Goal: Task Accomplishment & Management: Use online tool/utility

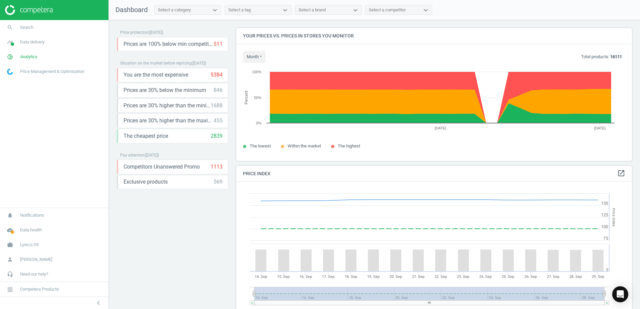
scroll to position [143, 401]
click at [181, 238] on div "Price protection ( 29.09.25 ) Prices are 100% below min competitor 511 keyboard…" at bounding box center [172, 166] width 111 height 276
click at [212, 241] on div "Price protection ( 29.09.25 ) Prices are 100% below min competitor 511 keyboard…" at bounding box center [172, 166] width 111 height 276
click at [31, 45] on span "Data delivery" at bounding box center [32, 42] width 24 height 6
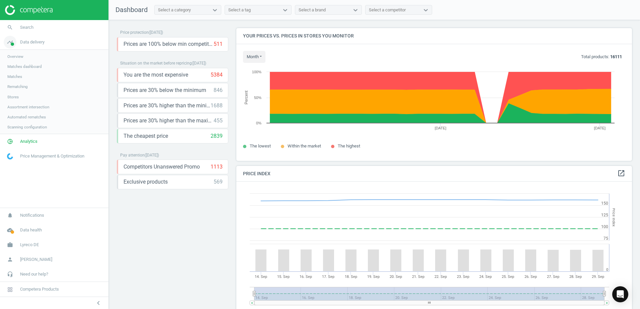
click at [31, 42] on span "Data delivery" at bounding box center [32, 42] width 24 height 6
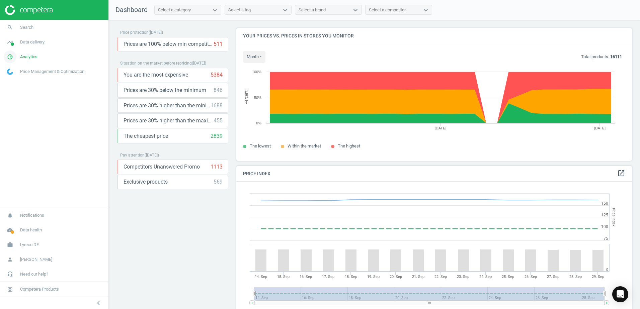
click at [34, 58] on span "Analytics" at bounding box center [28, 57] width 17 height 6
click at [41, 57] on link "pie_chart_outlined Analytics" at bounding box center [54, 57] width 108 height 15
click at [36, 53] on link "pie_chart_outlined Analytics" at bounding box center [54, 57] width 108 height 15
click at [20, 81] on span "Products" at bounding box center [15, 81] width 16 height 5
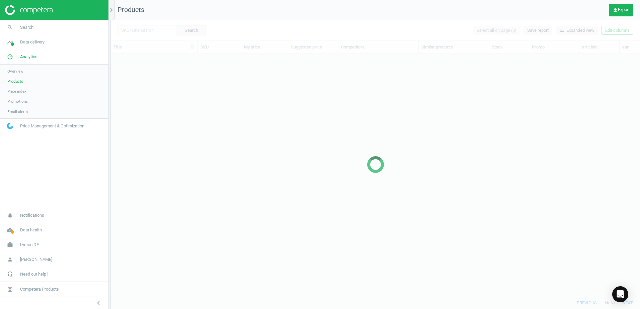
scroll to position [233, 524]
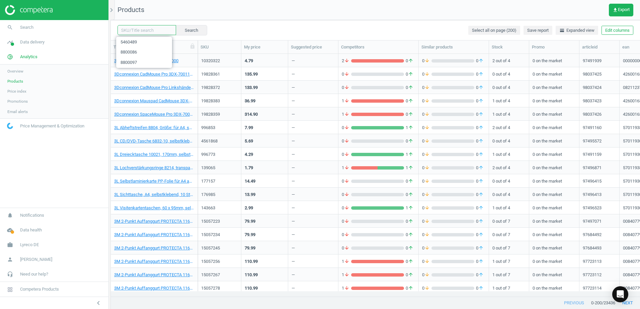
click at [158, 31] on input "text" at bounding box center [146, 30] width 59 height 10
paste input "19824562"
type input "19824562"
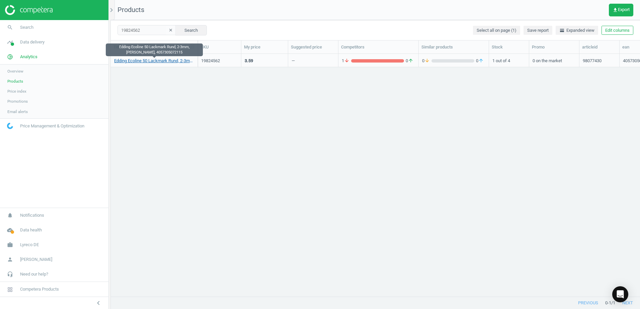
click at [165, 59] on link "Edding Ecoline 50 Lackmark Rund, 2-3mm, schwarz, 4057305072115" at bounding box center [154, 61] width 80 height 6
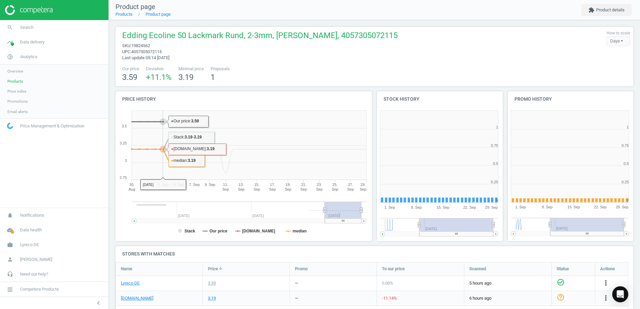
scroll to position [144, 135]
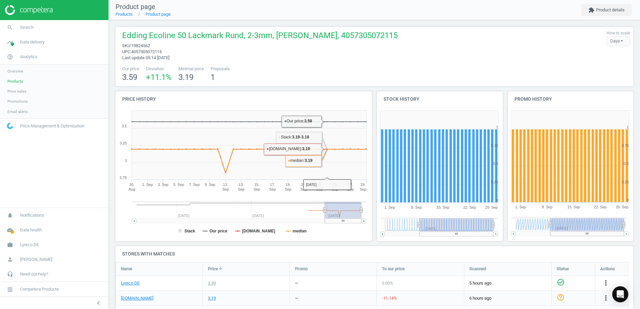
click at [308, 69] on div "Our price 3.59 Deviation +11.1 % Minimal price 3.19 Proposals 1" at bounding box center [374, 74] width 511 height 17
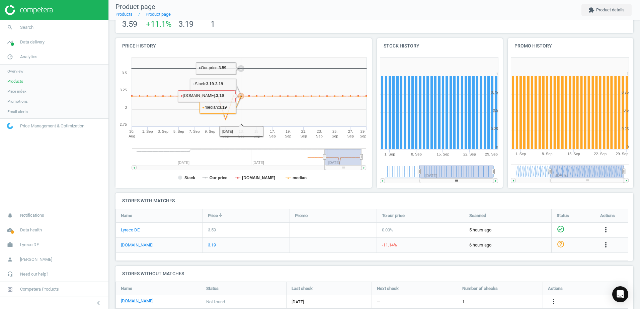
scroll to position [99, 0]
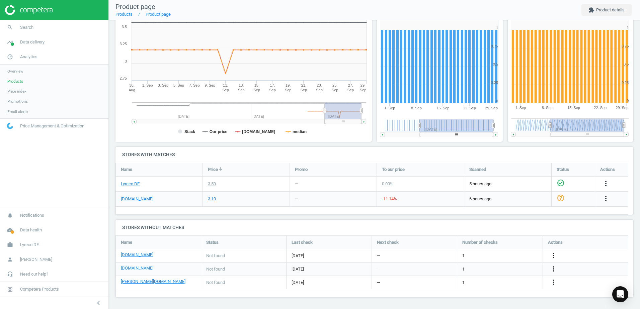
click at [552, 256] on icon "more_vert" at bounding box center [554, 256] width 8 height 8
click at [471, 255] on link "Edit URL/product option" at bounding box center [502, 256] width 92 height 10
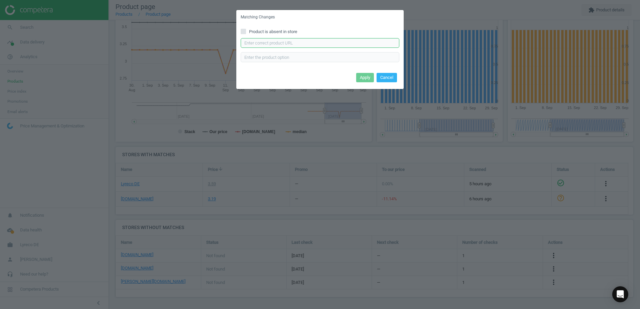
click at [307, 40] on input "text" at bounding box center [320, 43] width 159 height 10
paste input "https://www.bueromarkt-ag.de/lackmarker_edding_50_ecoline_schwarz,p-50s.html"
type input "https://www.bueromarkt-ag.de/lackmarker_edding_50_ecoline_schwarz,p-50s.html"
click at [368, 77] on button "Apply" at bounding box center [365, 77] width 18 height 9
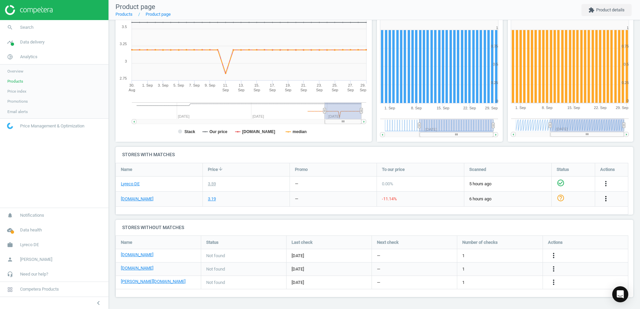
click at [606, 201] on icon "more_vert" at bounding box center [606, 199] width 8 height 8
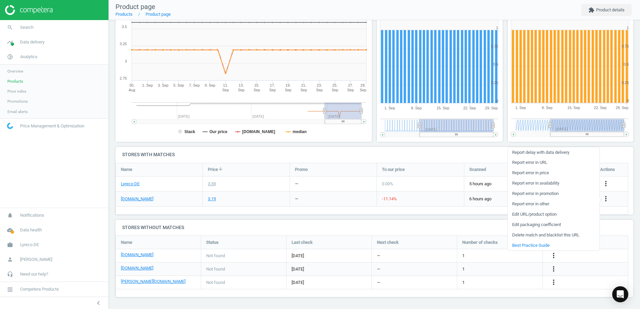
click at [517, 214] on link "Edit URL/product option" at bounding box center [554, 215] width 92 height 10
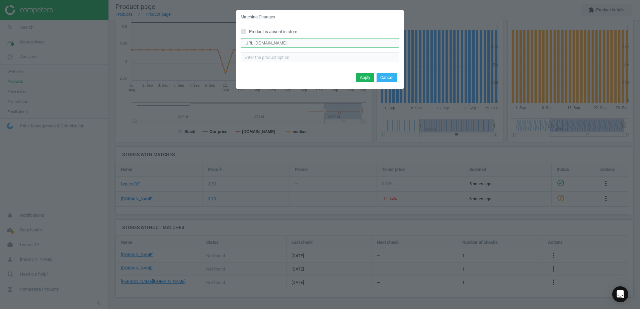
click at [379, 43] on input "https://www.office-discount.de/edding-50-ecoline-lackmarker-661128" at bounding box center [320, 43] width 159 height 10
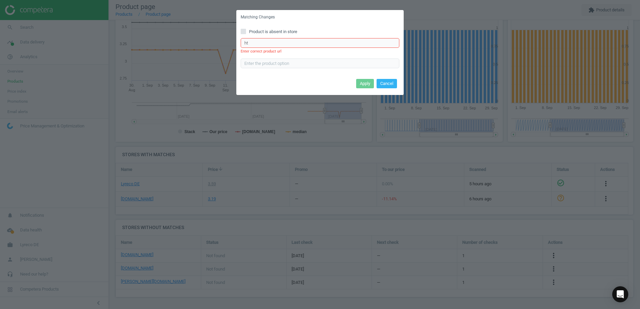
type input "h"
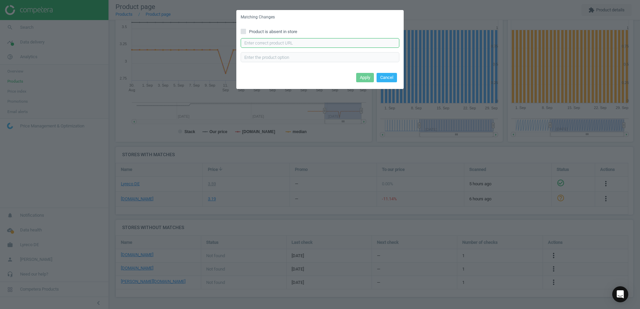
paste input "https://www.office-discount.de/edding-50-ecoline-lackmarker-661128"
type input "https://www.office-discount.de/edding-50-ecoline-lackmarker-661128"
click at [364, 78] on button "Apply" at bounding box center [365, 77] width 18 height 9
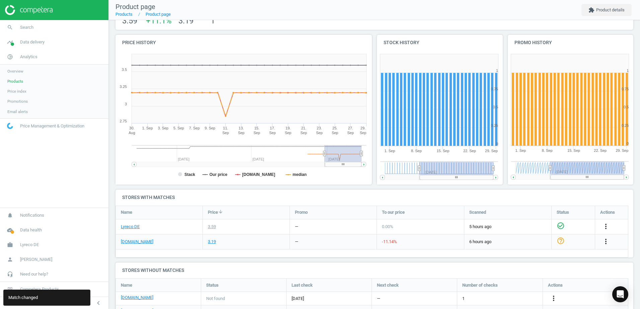
scroll to position [0, 0]
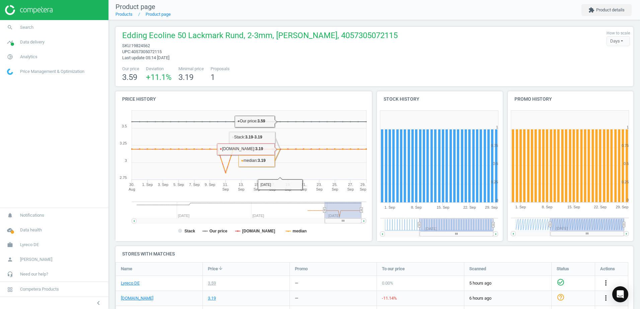
click at [293, 70] on div "Our price 3.59 Deviation +11.1 % Minimal price 3.19 Proposals 1" at bounding box center [374, 74] width 511 height 17
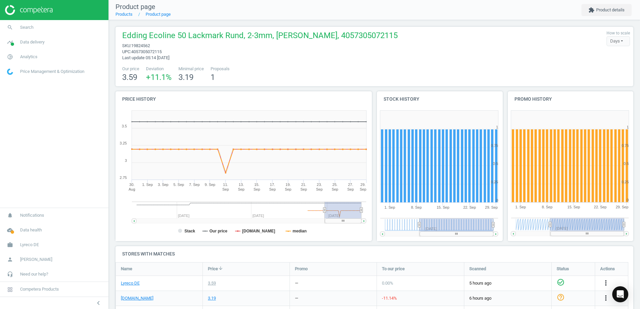
drag, startPoint x: 341, startPoint y: 221, endPoint x: 337, endPoint y: 163, distance: 58.0
click at [382, 224] on div "Price history Created with Highstock 6.2.0 Stack Our price office-discount.de m…" at bounding box center [374, 168] width 523 height 155
click at [35, 54] on link "pie_chart_outlined Analytics" at bounding box center [54, 57] width 108 height 15
click at [14, 81] on span "Products" at bounding box center [15, 81] width 16 height 5
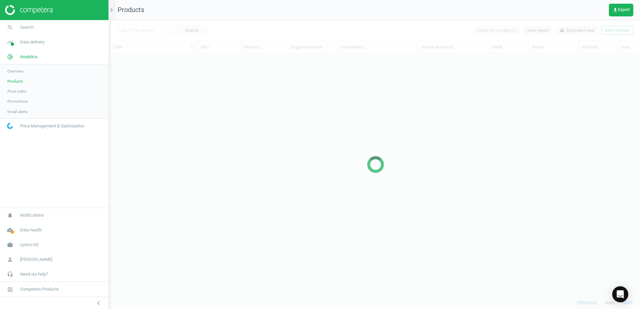
scroll to position [233, 524]
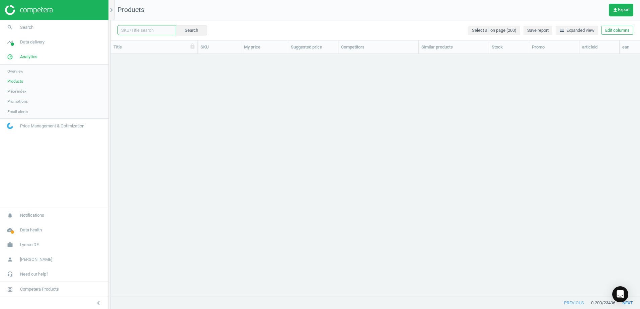
click at [156, 29] on input "text" at bounding box center [146, 30] width 59 height 10
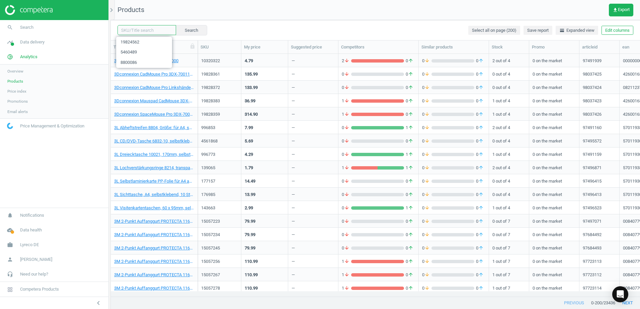
paste input "19824549"
type input "19824549"
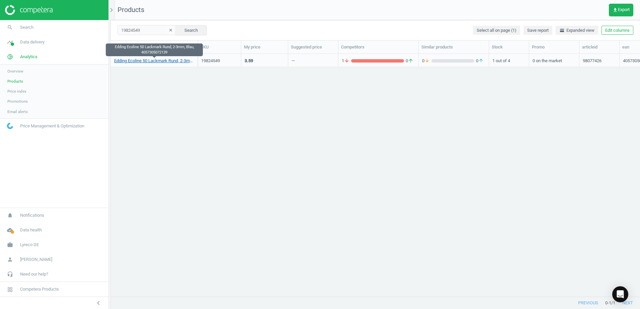
click at [168, 62] on link "Edding Ecoline 50 Lackmark Rund, 2-3mm, Blau, 4057305072139" at bounding box center [154, 61] width 80 height 6
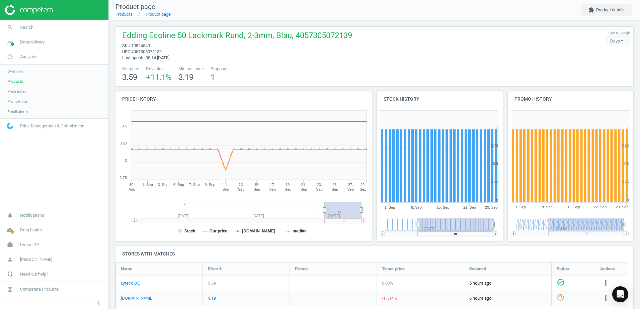
scroll to position [99, 0]
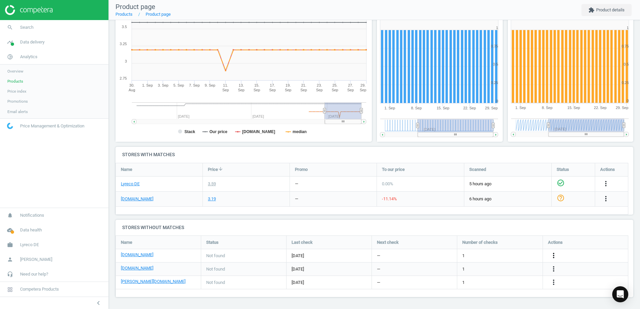
click at [554, 255] on icon "more_vert" at bounding box center [554, 256] width 8 height 8
click at [467, 254] on link "Edit URL/product option" at bounding box center [502, 256] width 92 height 10
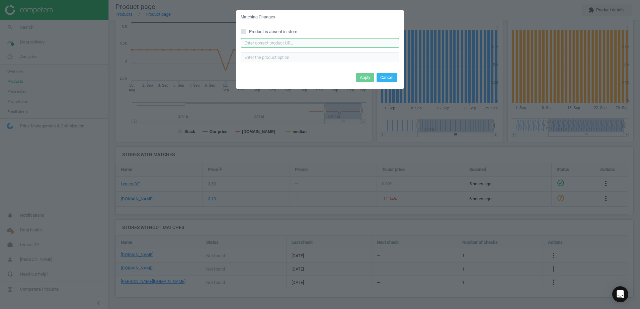
click at [263, 43] on input "text" at bounding box center [320, 43] width 159 height 10
paste input "https://www.bueromarkt-ag.de/lackmarker_edding_50_ecoline_blau,p-50b.html"
type input "https://www.bueromarkt-ag.de/lackmarker_edding_50_ecoline_blau,p-50b.html"
click at [362, 77] on button "Apply" at bounding box center [365, 77] width 18 height 9
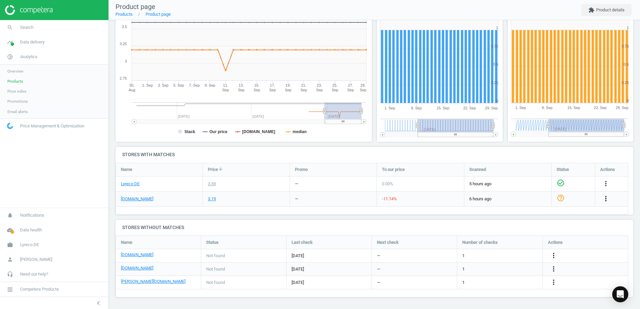
click at [604, 200] on icon "more_vert" at bounding box center [606, 199] width 8 height 8
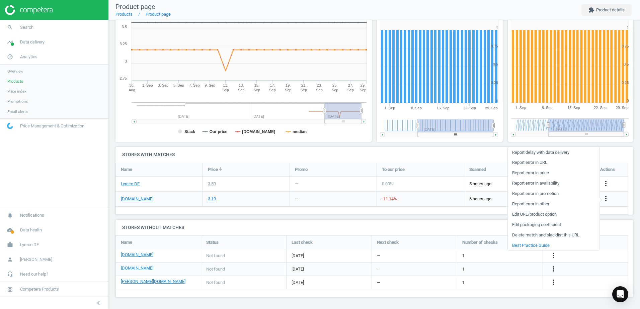
click at [519, 213] on link "Edit URL/product option" at bounding box center [554, 215] width 92 height 10
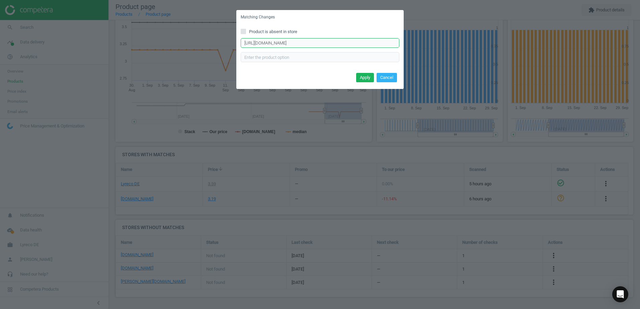
click at [376, 45] on input "https://www.office-discount.de/edding-50-ecoline-lackmarker-661097" at bounding box center [320, 43] width 159 height 10
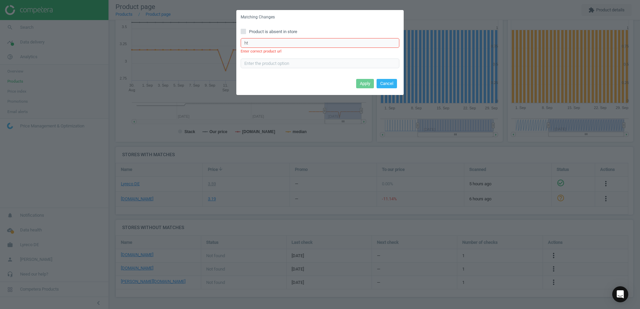
type input "h"
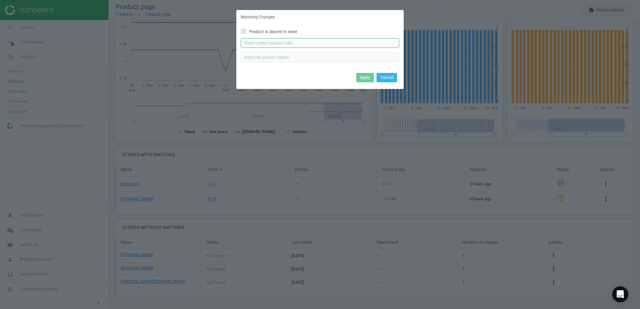
paste input "https://www.office-discount.de/edding-50-ecoline-lackmarker-661097"
type input "https://www.office-discount.de/edding-50-ecoline-lackmarker-661097"
click at [367, 78] on button "Apply" at bounding box center [365, 77] width 18 height 9
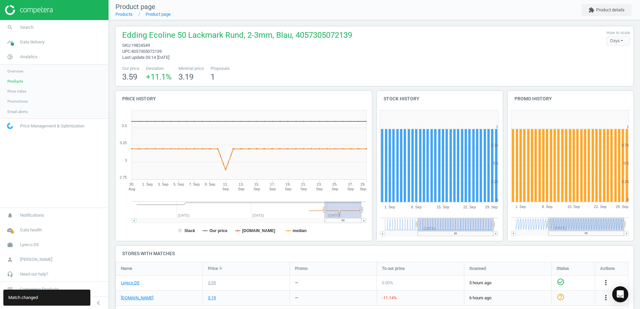
scroll to position [0, 0]
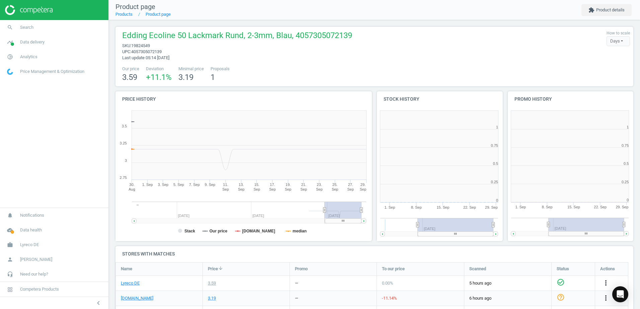
scroll to position [144, 135]
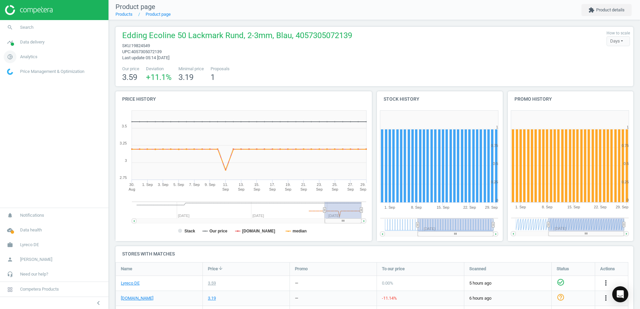
click at [35, 56] on span "Analytics" at bounding box center [28, 57] width 17 height 6
click at [43, 57] on link "pie_chart_outlined Analytics" at bounding box center [54, 57] width 108 height 15
click at [123, 16] on link "Products" at bounding box center [123, 14] width 17 height 5
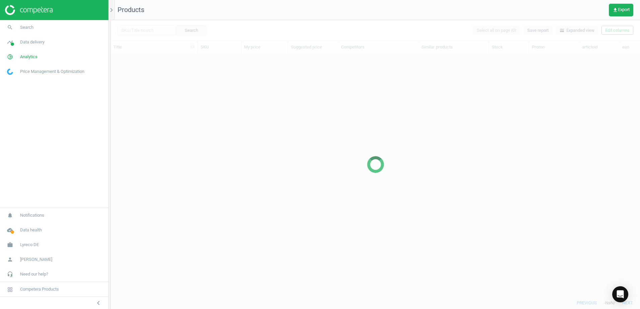
scroll to position [233, 524]
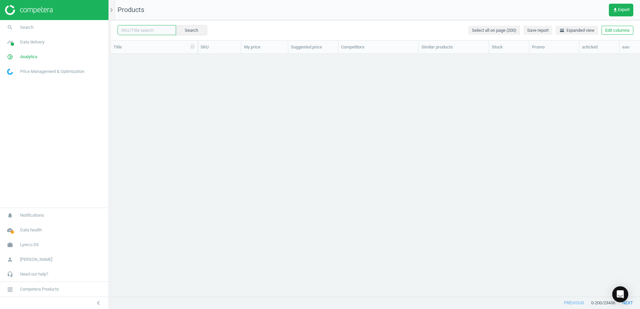
click at [154, 31] on input "text" at bounding box center [146, 30] width 59 height 10
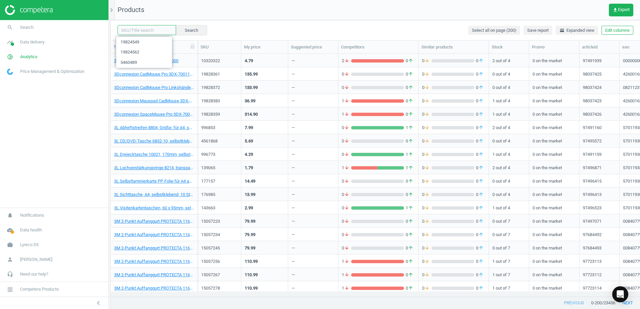
paste input "20359196"
type input "20359196"
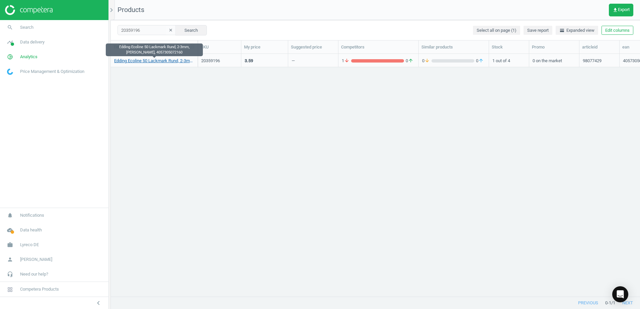
click at [175, 61] on link "Edding Ecoline 50 Lackmark Rund, 2-3mm, Weiß, 4057305072160" at bounding box center [154, 61] width 80 height 6
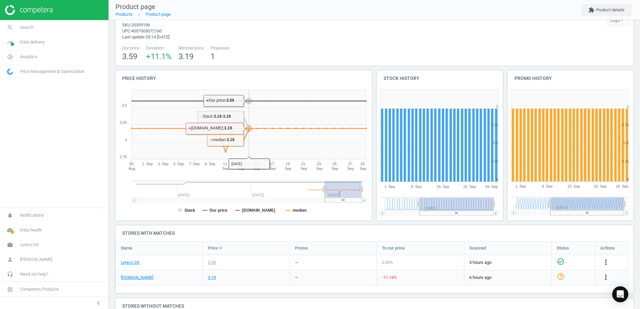
scroll to position [99, 0]
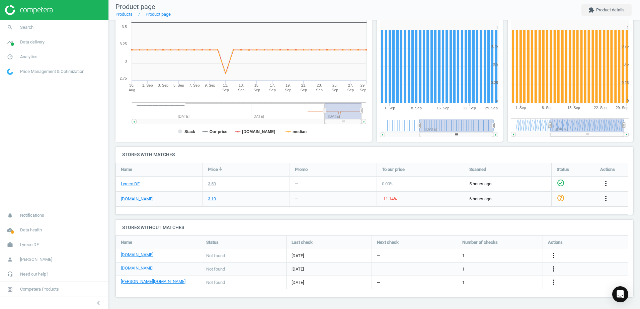
click at [556, 255] on icon "more_vert" at bounding box center [554, 256] width 8 height 8
click at [469, 254] on link "Edit URL/product option" at bounding box center [502, 256] width 92 height 10
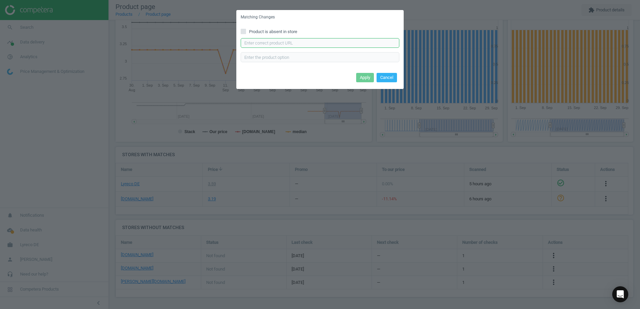
click at [305, 44] on input "text" at bounding box center [320, 43] width 159 height 10
paste input "https://www.bueromarkt-ag.de/lackmarker_edding_50_ecoline_weiss,p-50w.html"
type input "https://www.bueromarkt-ag.de/lackmarker_edding_50_ecoline_weiss,p-50w.html"
click at [360, 78] on button "Apply" at bounding box center [365, 77] width 18 height 9
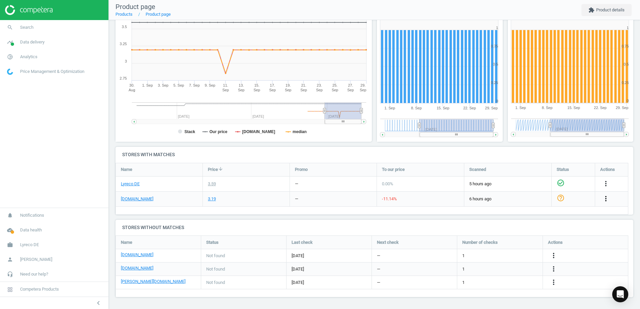
click at [603, 202] on icon "more_vert" at bounding box center [606, 199] width 8 height 8
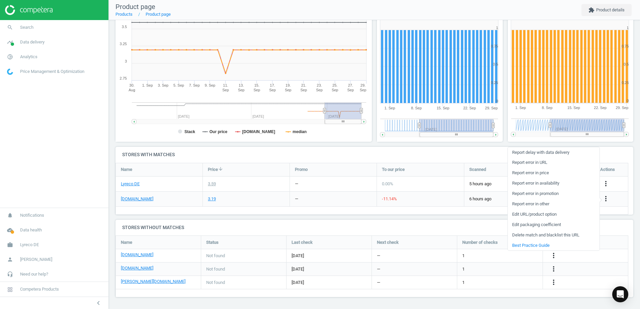
click at [517, 214] on link "Edit URL/product option" at bounding box center [554, 215] width 92 height 10
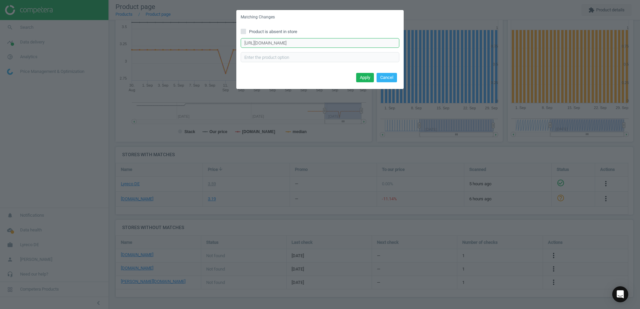
drag, startPoint x: 375, startPoint y: 42, endPoint x: 241, endPoint y: 47, distance: 134.3
click at [241, 47] on div "https://www.office-discount.de/edding-50-ecoline-lackmarker-661187 Enter correc…" at bounding box center [320, 43] width 159 height 10
paste input "https://www.office-discount.de/edding-50-ecoline-lackmarker-661187"
type input "https://www.office-discount.de/edding-50-ecoline-lackmarker-661187"
click at [360, 82] on button "Apply" at bounding box center [365, 77] width 18 height 9
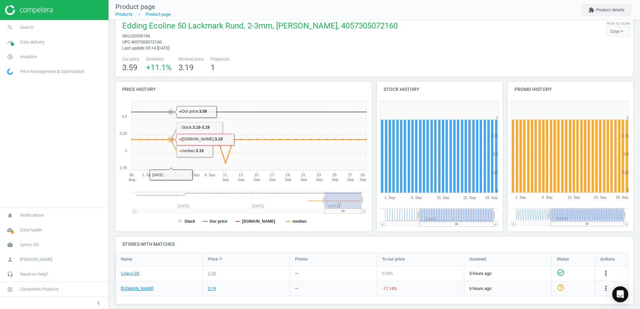
scroll to position [0, 0]
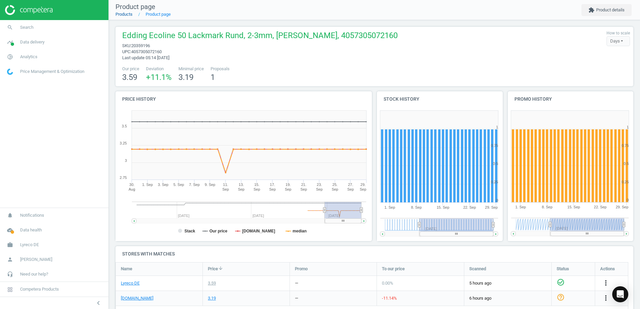
click at [125, 13] on link "Products" at bounding box center [123, 14] width 17 height 5
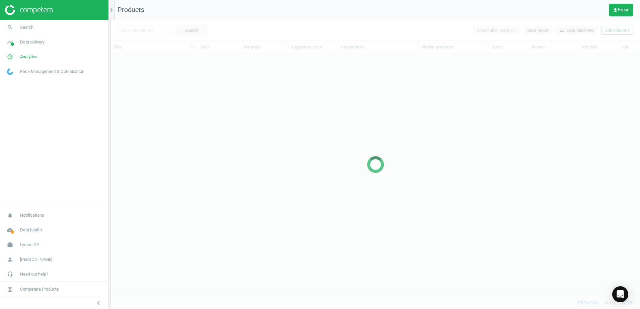
scroll to position [233, 524]
click at [154, 29] on div at bounding box center [375, 164] width 529 height 289
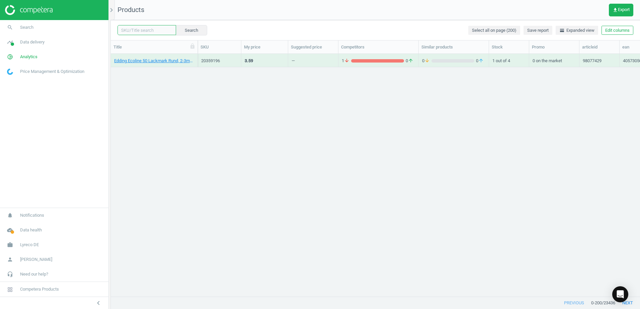
click at [155, 29] on input "text" at bounding box center [146, 30] width 59 height 10
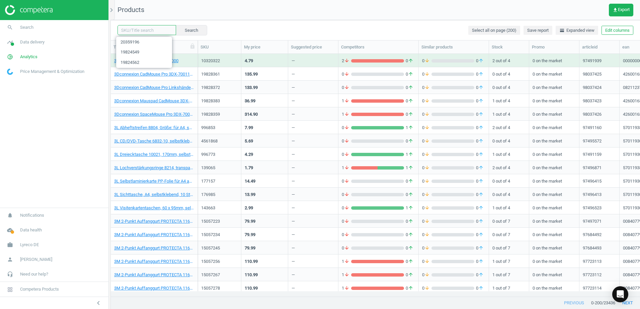
click at [155, 29] on input "text" at bounding box center [146, 30] width 59 height 10
paste input "19824538"
type input "19824538"
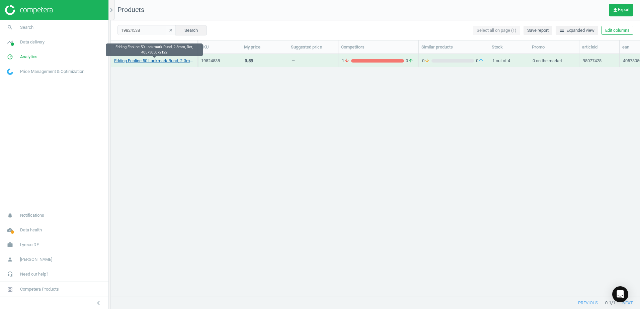
click at [152, 62] on link "Edding Ecoline 50 Lackmark Rund, 2-3mm, Rot, 4057305072122" at bounding box center [154, 61] width 80 height 6
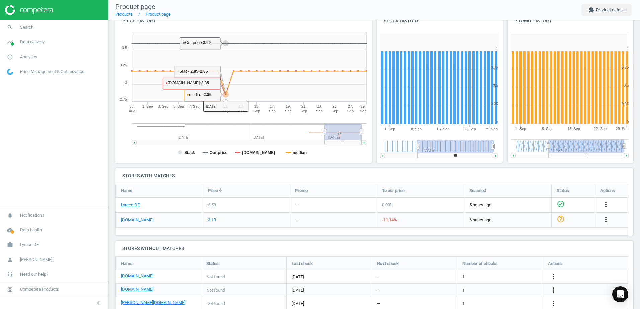
scroll to position [99, 0]
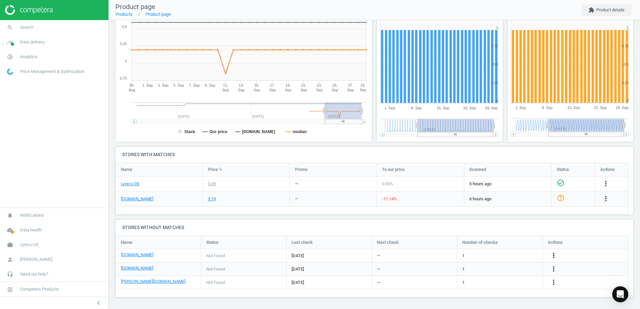
click at [553, 254] on icon "more_vert" at bounding box center [554, 256] width 8 height 8
click at [462, 253] on link "Edit URL/product option" at bounding box center [502, 256] width 92 height 10
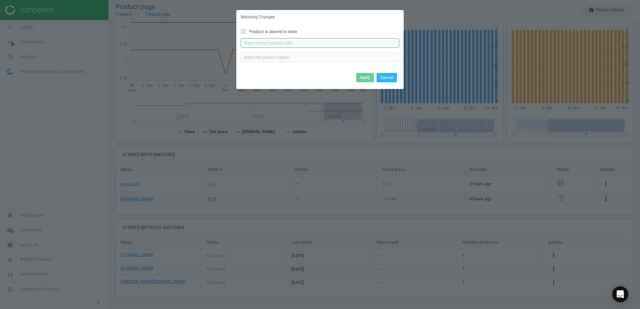
click at [265, 46] on input "text" at bounding box center [320, 43] width 159 height 10
paste input "https://www.bueromarkt-ag.de/lackmarker_edding_50_ecoline_rot,p-50r.html"
type input "https://www.bueromarkt-ag.de/lackmarker_edding_50_ecoline_rot,p-50r.html"
click at [364, 78] on button "Apply" at bounding box center [365, 77] width 18 height 9
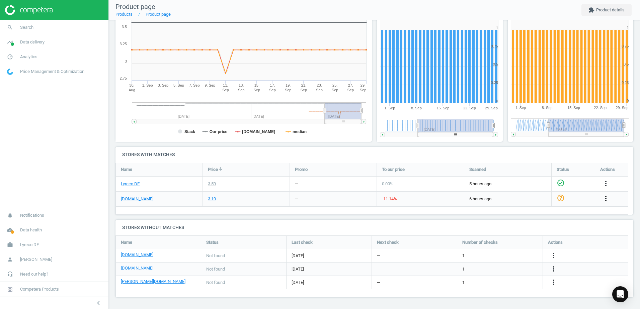
click at [604, 199] on icon "more_vert" at bounding box center [606, 199] width 8 height 8
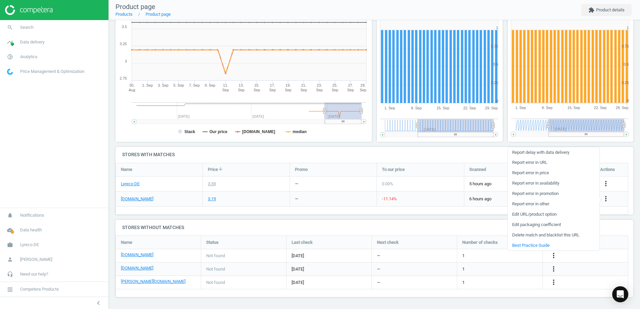
click at [522, 213] on link "Edit URL/product option" at bounding box center [554, 215] width 92 height 10
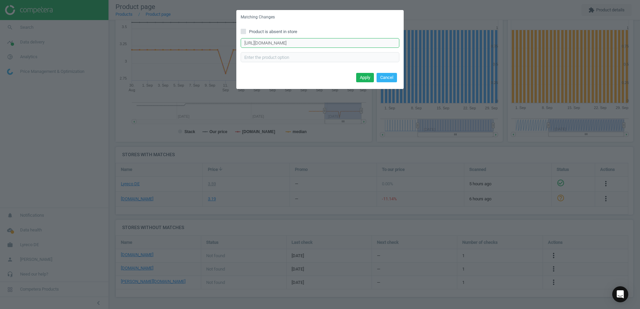
click at [370, 43] on input "https://www.office-discount.de/edding-50-ecoline-lackmarker-661118" at bounding box center [320, 43] width 159 height 10
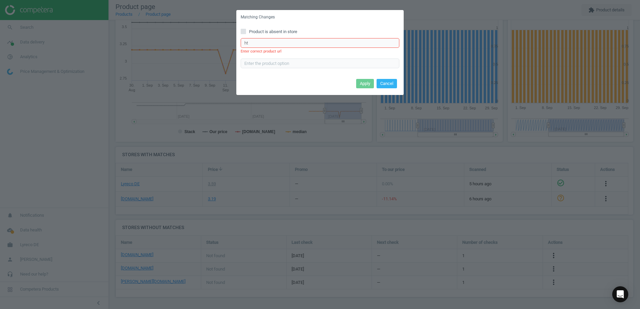
type input "h"
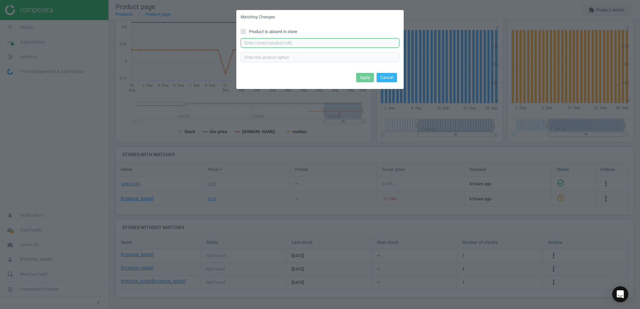
paste input "https://www.office-discount.de/edding-50-ecoline-lackmarker-661118"
type input "https://www.office-discount.de/edding-50-ecoline-lackmarker-661118"
click at [367, 76] on button "Apply" at bounding box center [365, 77] width 18 height 9
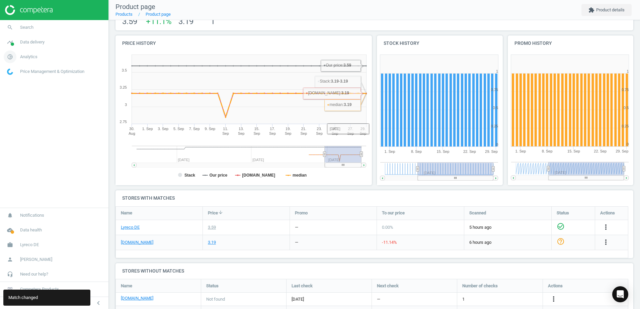
scroll to position [0, 0]
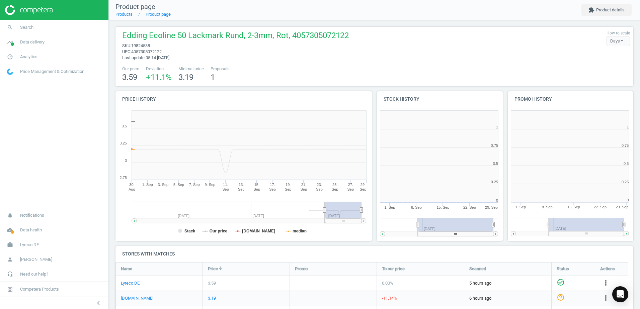
scroll to position [144, 135]
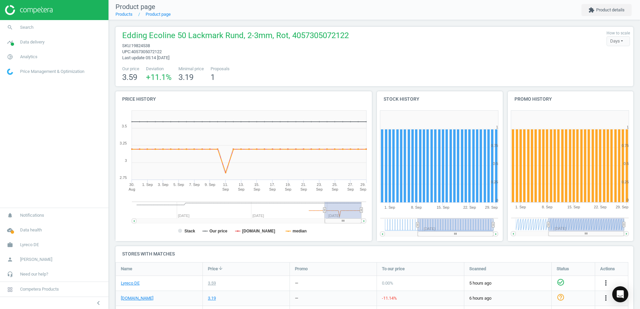
click at [126, 11] on span "Product page" at bounding box center [135, 7] width 40 height 8
click at [126, 13] on link "Products" at bounding box center [123, 14] width 17 height 5
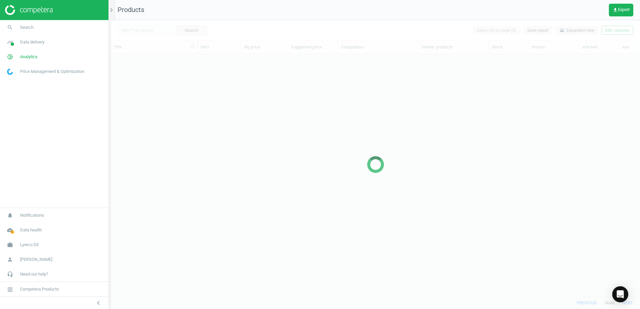
scroll to position [233, 524]
click at [161, 30] on div at bounding box center [375, 164] width 529 height 289
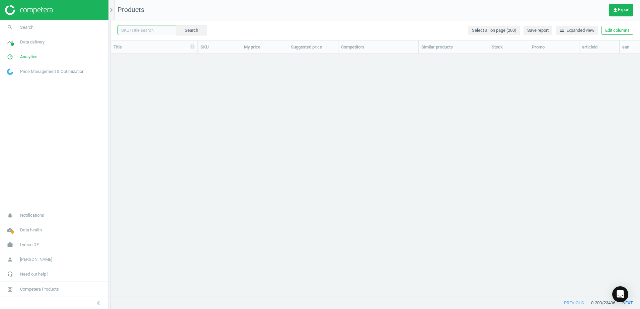
click at [154, 30] on input "text" at bounding box center [146, 30] width 59 height 10
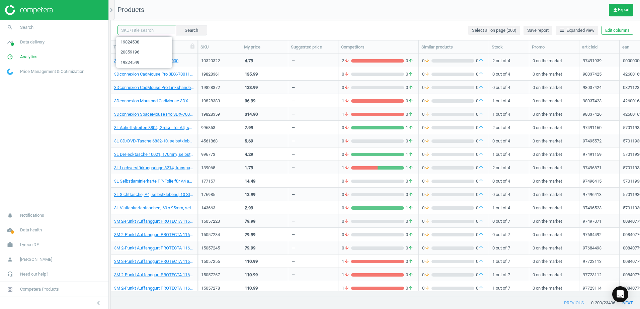
paste input "19824527"
type input "19824527"
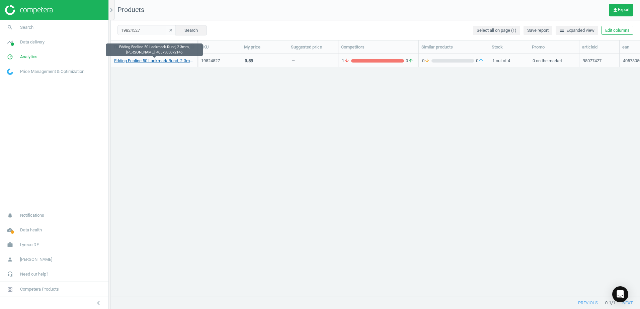
click at [170, 58] on link "Edding Ecoline 50 Lackmark Rund, 2-3mm, [PERSON_NAME], 4057305072146" at bounding box center [154, 61] width 80 height 6
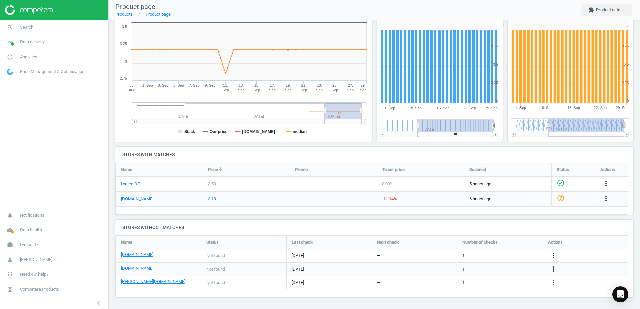
click at [555, 252] on icon "more_vert" at bounding box center [554, 256] width 8 height 8
click at [465, 256] on link "Edit URL/product option" at bounding box center [502, 256] width 92 height 10
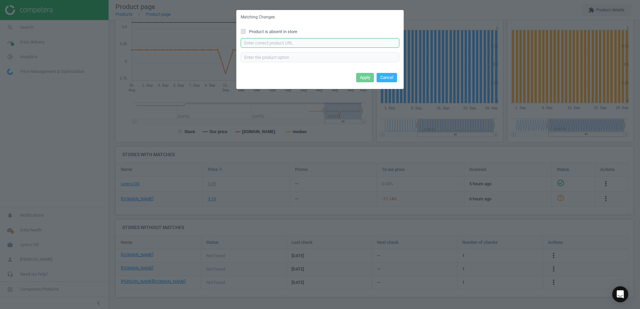
click at [272, 43] on input "text" at bounding box center [320, 43] width 159 height 10
paste input "[URL][DOMAIN_NAME]"
type input "[URL][DOMAIN_NAME]"
click at [367, 74] on button "Apply" at bounding box center [365, 77] width 18 height 9
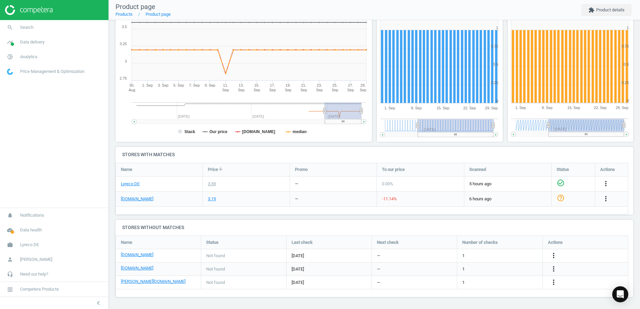
click at [610, 197] on div "more_vert" at bounding box center [606, 199] width 13 height 9
click at [606, 198] on icon "more_vert" at bounding box center [606, 199] width 8 height 8
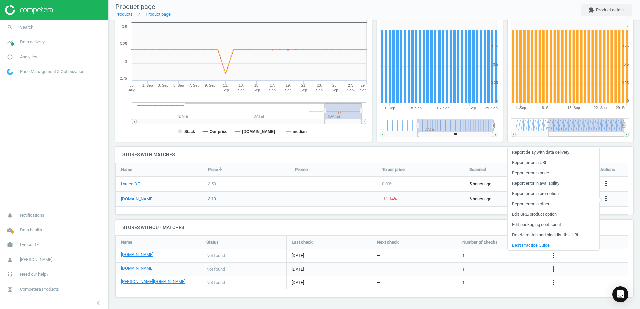
click at [520, 213] on link "Edit URL/product option" at bounding box center [554, 215] width 92 height 10
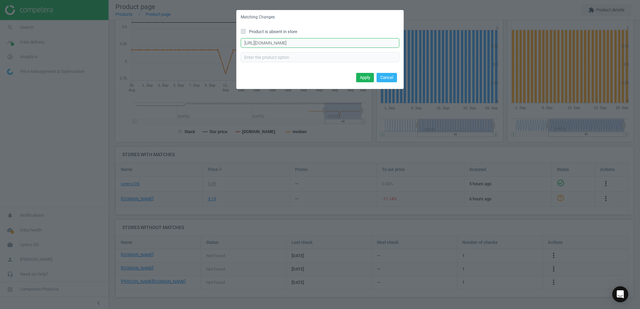
drag, startPoint x: 372, startPoint y: 42, endPoint x: 227, endPoint y: 42, distance: 144.9
click at [227, 42] on div "Matching Changes Product is absent in store [URL][DOMAIN_NAME] Enter correct pr…" at bounding box center [320, 154] width 640 height 309
paste input "[URL][DOMAIN_NAME]"
type input "[URL][DOMAIN_NAME]"
click at [357, 78] on button "Apply" at bounding box center [365, 77] width 18 height 9
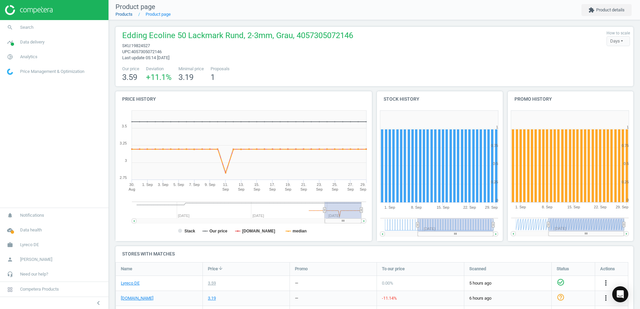
click at [131, 14] on link "Products" at bounding box center [123, 14] width 17 height 5
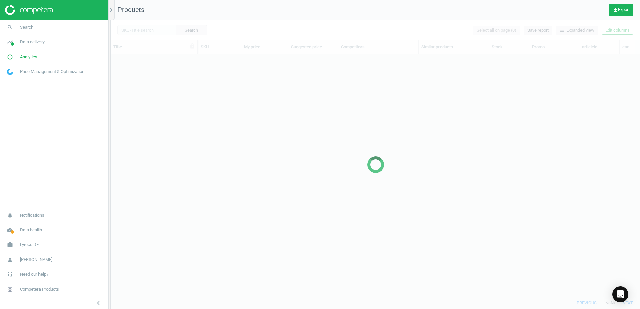
scroll to position [233, 524]
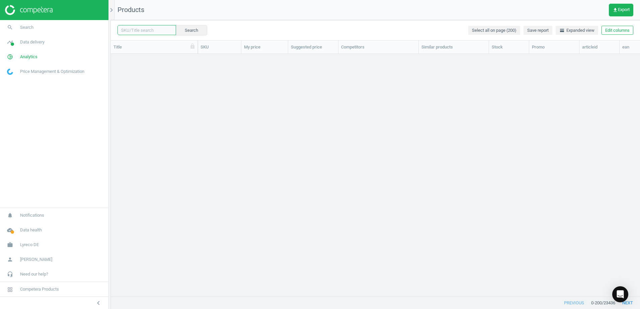
click at [155, 31] on input "text" at bounding box center [146, 30] width 59 height 10
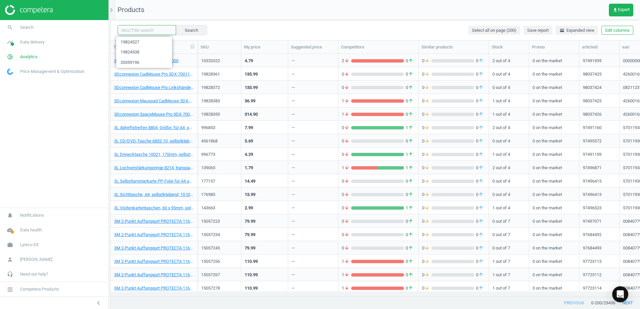
paste input "19824471"
type input "19824471"
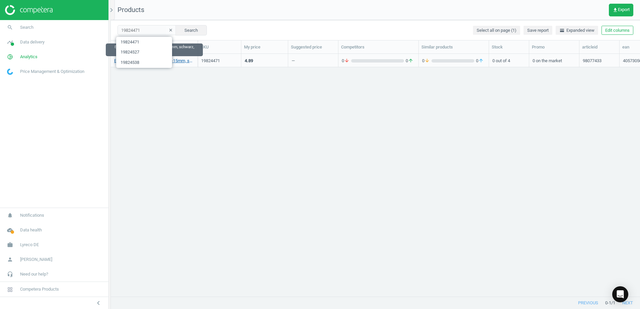
click at [178, 61] on link "Edding Ecoline 52 L.Mark Keil4-15mm, schwarz, 4057305071910" at bounding box center [154, 61] width 80 height 6
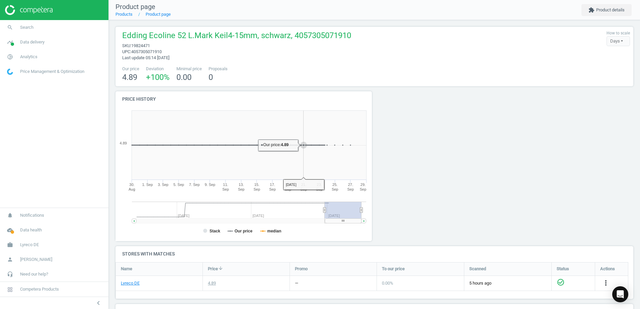
scroll to position [98, 0]
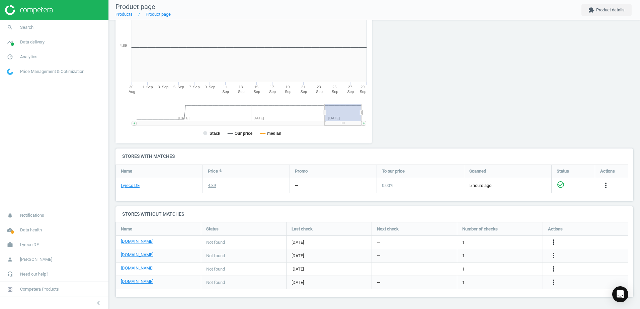
click at [417, 203] on div "Edding Ecoline 52 L.Mark Keil4-15mm, schwarz, 4057305071910 sku : 19824471 upc …" at bounding box center [374, 115] width 531 height 387
click at [552, 243] on icon "more_vert" at bounding box center [554, 242] width 8 height 8
click at [465, 243] on link "Edit URL/product option" at bounding box center [502, 242] width 92 height 10
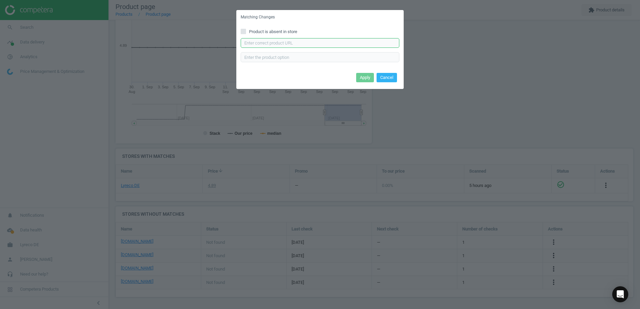
click at [279, 43] on input "text" at bounding box center [320, 43] width 159 height 10
paste input "https://www.bueromarkt-ag.de/lackmarker_edding_52_ecoline_schwarz,p-52s.html"
type input "https://www.bueromarkt-ag.de/lackmarker_edding_52_ecoline_schwarz,p-52s.html"
click at [364, 79] on button "Apply" at bounding box center [365, 77] width 18 height 9
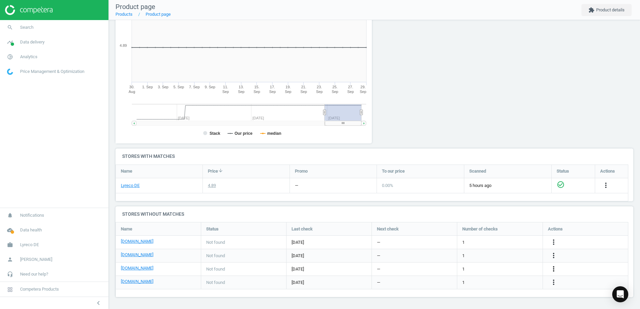
click at [551, 270] on icon "more_vert" at bounding box center [554, 269] width 8 height 8
click at [468, 267] on link "Edit URL/product option" at bounding box center [502, 269] width 92 height 10
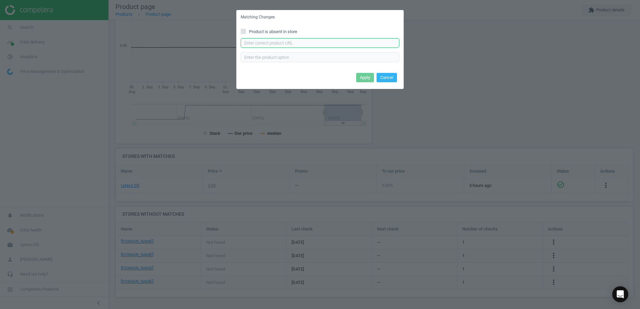
click at [305, 40] on input "text" at bounding box center [320, 43] width 159 height 10
paste input "https://www.office-discount.de/edding-52-ecoline-lackmarker-661056"
type input "https://www.office-discount.de/edding-52-ecoline-lackmarker-661056"
click at [359, 78] on button "Apply" at bounding box center [365, 77] width 18 height 9
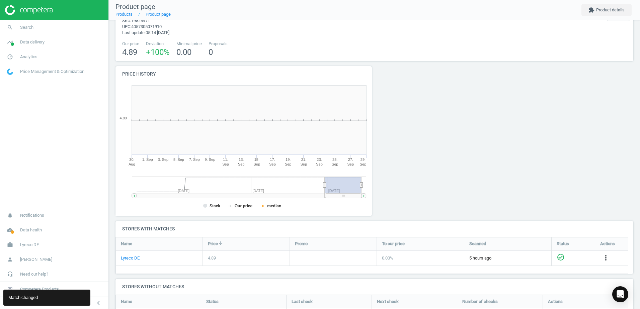
scroll to position [0, 0]
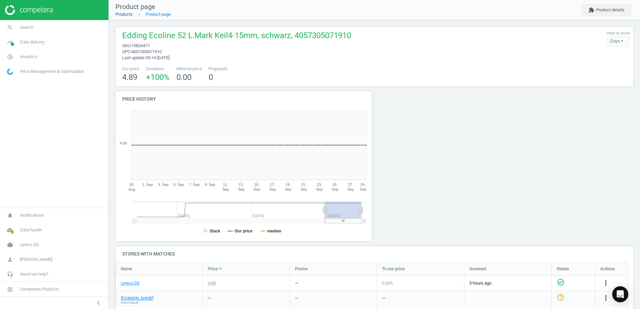
click at [125, 14] on link "Products" at bounding box center [123, 14] width 17 height 5
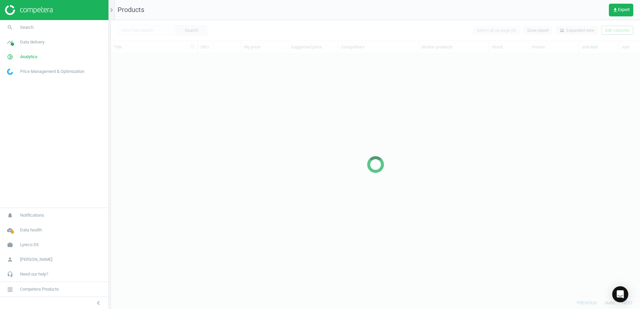
scroll to position [233, 524]
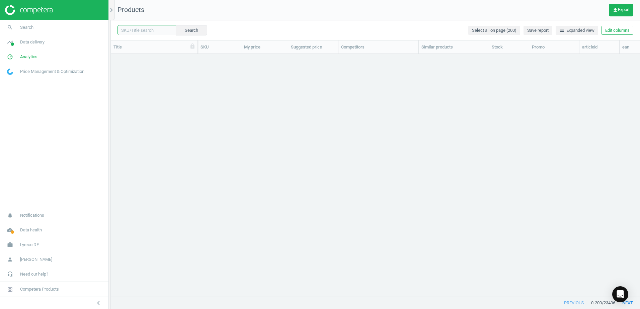
click at [154, 30] on input "text" at bounding box center [146, 30] width 59 height 10
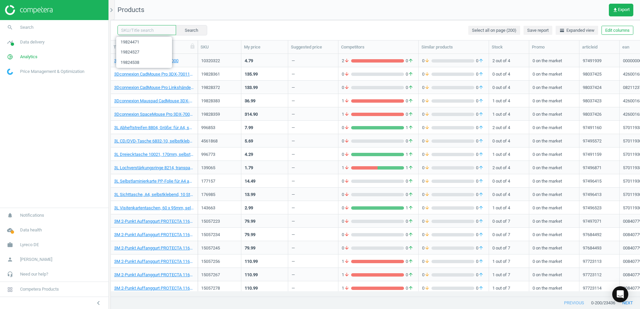
click at [160, 29] on input "text" at bounding box center [146, 30] width 59 height 10
click at [148, 26] on input "text" at bounding box center [146, 30] width 59 height 10
paste input "19824469"
type input "19824469"
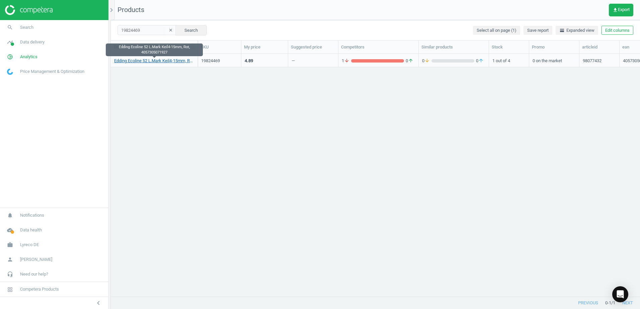
click at [173, 61] on link "Edding Ecoline 52 L.Mark Keil4-15mm, Rot, 4057305071927" at bounding box center [154, 61] width 80 height 6
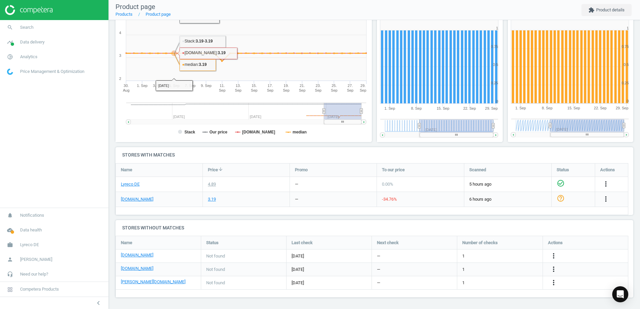
scroll to position [99, 0]
click at [304, 214] on div "Name Price arrow_downward Promo To our price Scanned Status Actions Lyreco DE 4…" at bounding box center [371, 189] width 513 height 52
click at [552, 258] on icon "more_vert" at bounding box center [554, 256] width 8 height 8
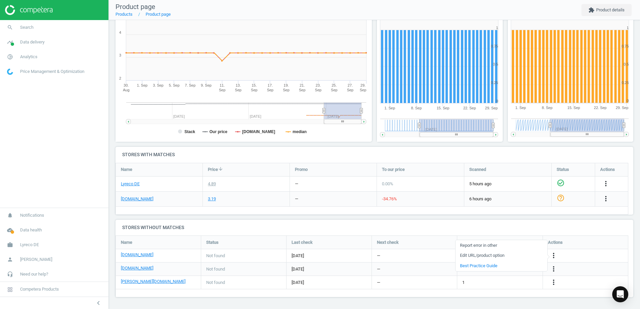
click at [467, 253] on link "Edit URL/product option" at bounding box center [502, 256] width 92 height 10
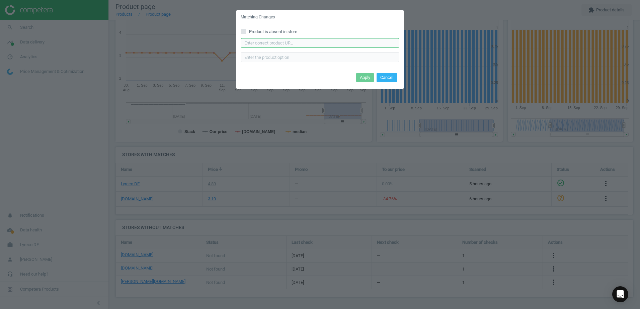
click at [275, 45] on input "text" at bounding box center [320, 43] width 159 height 10
paste input "[URL][DOMAIN_NAME]"
type input "[URL][DOMAIN_NAME]"
click at [364, 78] on button "Apply" at bounding box center [365, 77] width 18 height 9
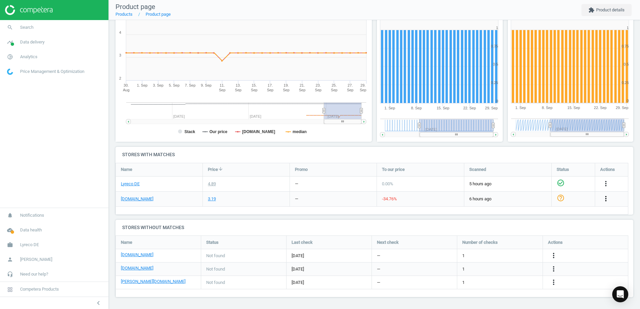
click at [604, 201] on icon "more_vert" at bounding box center [606, 199] width 8 height 8
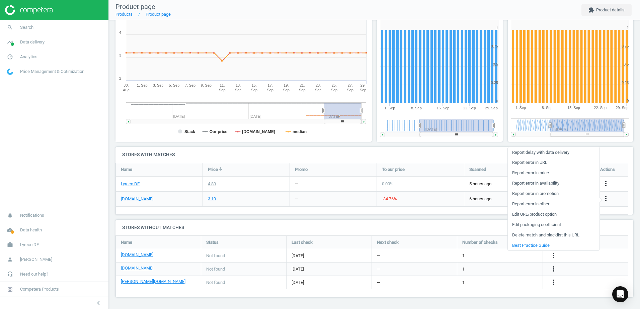
click at [519, 213] on link "Edit URL/product option" at bounding box center [554, 215] width 92 height 10
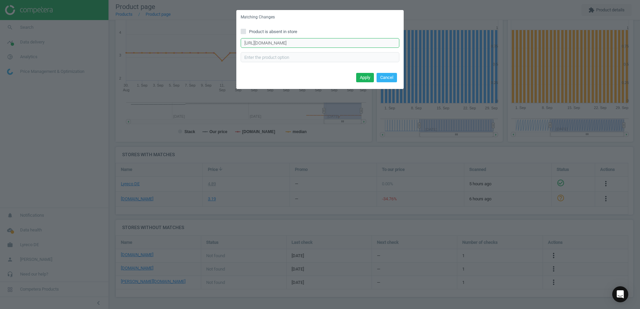
click at [373, 44] on input "[URL][DOMAIN_NAME]" at bounding box center [320, 43] width 159 height 10
paste input "[URL][DOMAIN_NAME]"
type input "[URL][DOMAIN_NAME]"
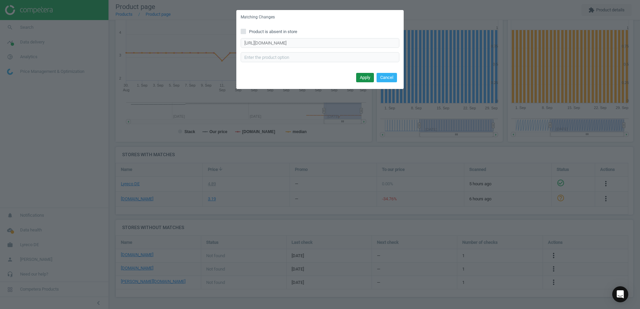
click at [362, 78] on button "Apply" at bounding box center [365, 77] width 18 height 9
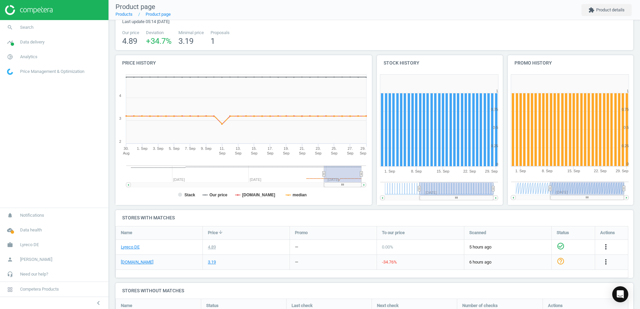
scroll to position [0, 0]
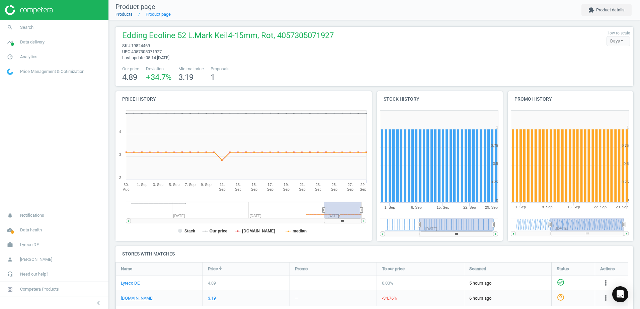
click at [126, 16] on link "Products" at bounding box center [123, 14] width 17 height 5
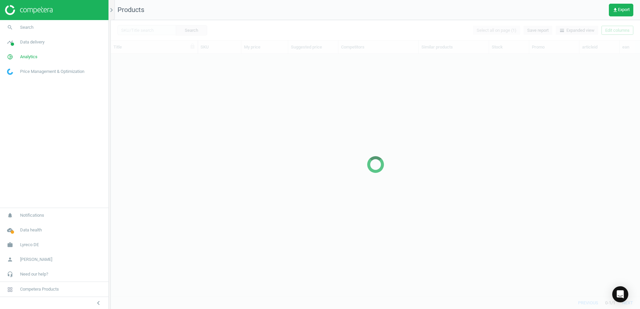
scroll to position [233, 524]
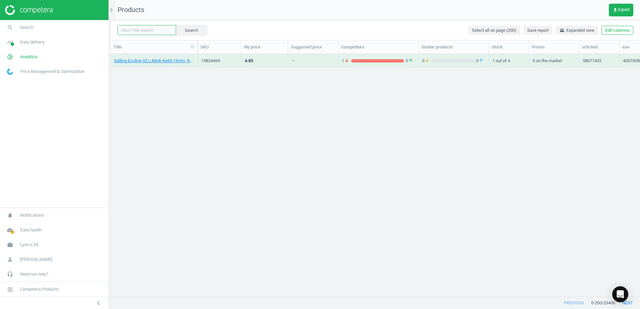
click at [155, 29] on input "text" at bounding box center [146, 30] width 59 height 10
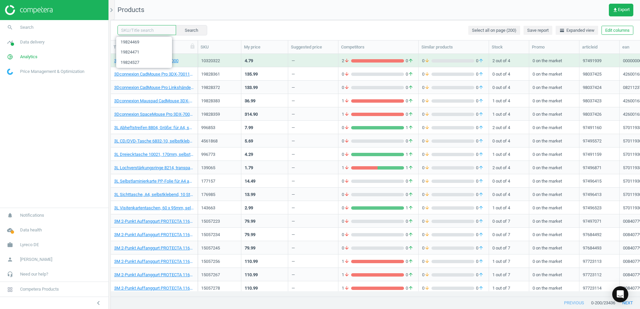
paste input "19824458"
type input "19824458"
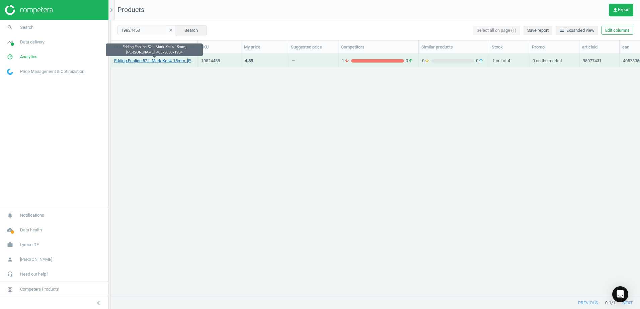
click at [168, 60] on link "Edding Ecoline 52 L.Mark Keil4-15mm, [PERSON_NAME], 4057305071934" at bounding box center [154, 61] width 80 height 6
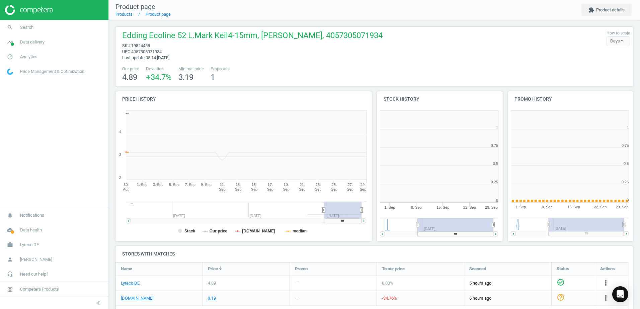
scroll to position [3, 3]
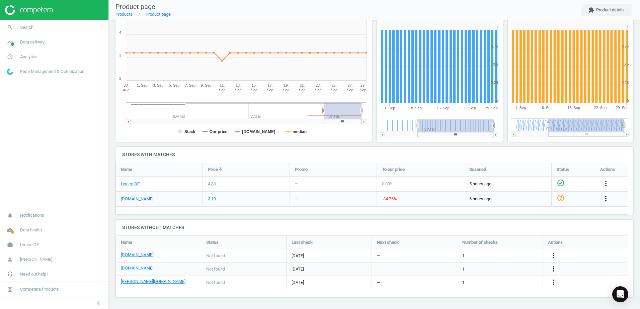
click at [608, 199] on icon "more_vert" at bounding box center [606, 199] width 8 height 8
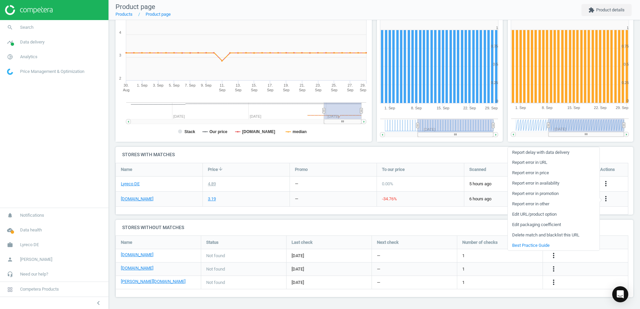
click at [520, 214] on link "Edit URL/product option" at bounding box center [554, 215] width 92 height 10
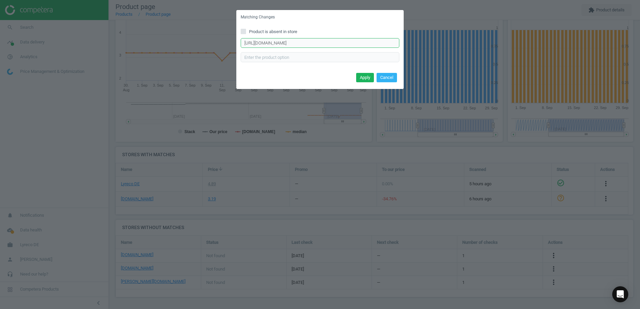
drag, startPoint x: 379, startPoint y: 47, endPoint x: 240, endPoint y: 45, distance: 138.9
click at [240, 45] on div "Product is absent in store [URL][DOMAIN_NAME] Enter correct product url" at bounding box center [319, 47] width 167 height 47
paste input "[URL][DOMAIN_NAME]"
type input "[URL][DOMAIN_NAME]"
click at [372, 76] on button "Apply" at bounding box center [365, 77] width 18 height 9
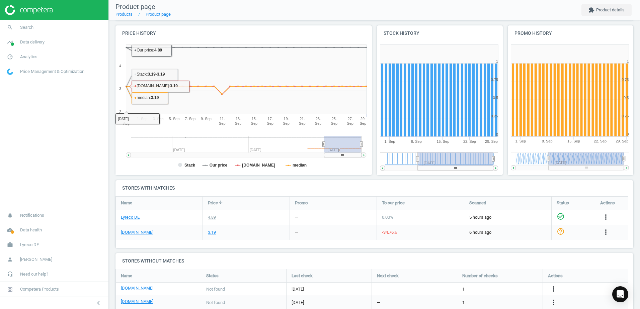
scroll to position [0, 0]
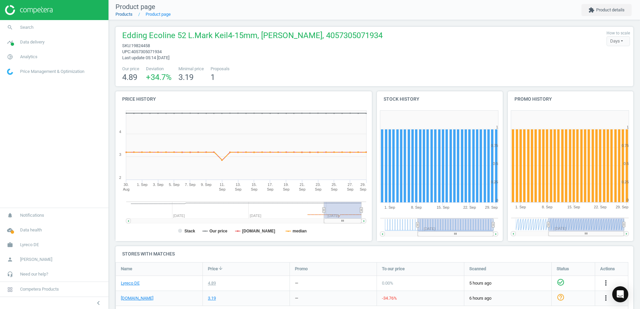
click at [126, 15] on link "Products" at bounding box center [123, 14] width 17 height 5
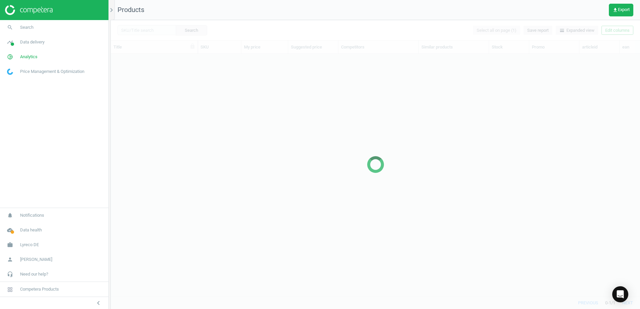
scroll to position [233, 524]
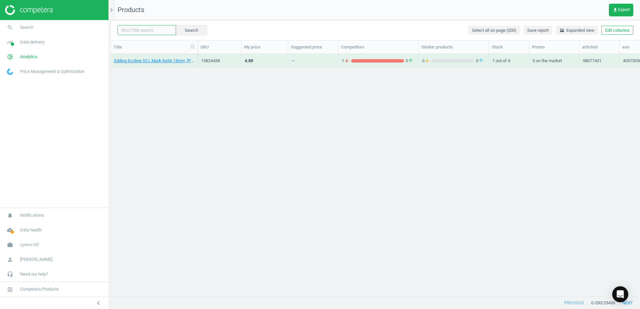
click at [142, 30] on input "text" at bounding box center [146, 30] width 59 height 10
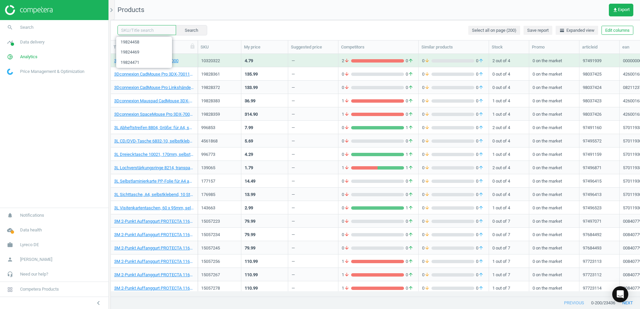
paste input "20359163"
type input "20359163"
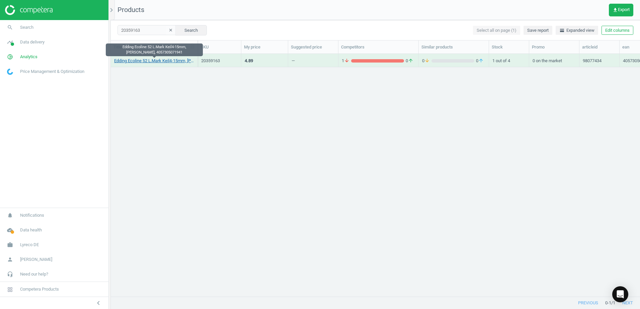
click at [165, 60] on link "Edding Ecoline 52 L.Mark Keil4-15mm, [PERSON_NAME], 4057305071941" at bounding box center [154, 61] width 80 height 6
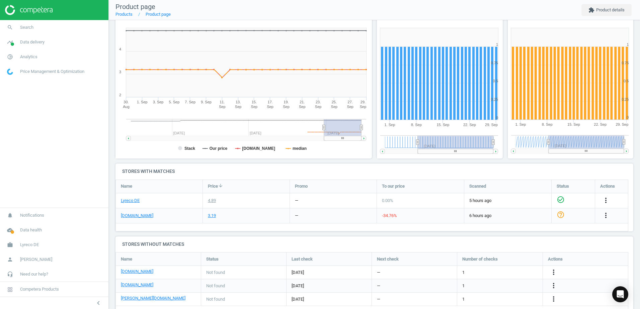
scroll to position [99, 0]
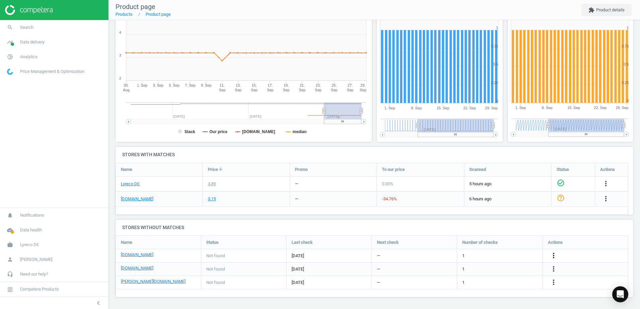
click at [553, 253] on icon "more_vert" at bounding box center [554, 256] width 8 height 8
click at [469, 255] on link "Edit URL/product option" at bounding box center [502, 256] width 92 height 10
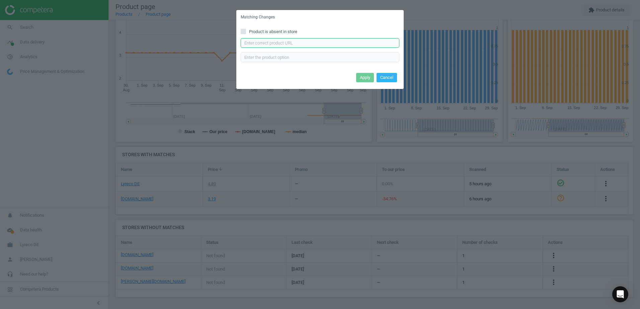
click at [293, 44] on input "text" at bounding box center [320, 43] width 159 height 10
paste input "[URL][DOMAIN_NAME]"
type input "[URL][DOMAIN_NAME]"
click at [363, 80] on button "Apply" at bounding box center [365, 77] width 18 height 9
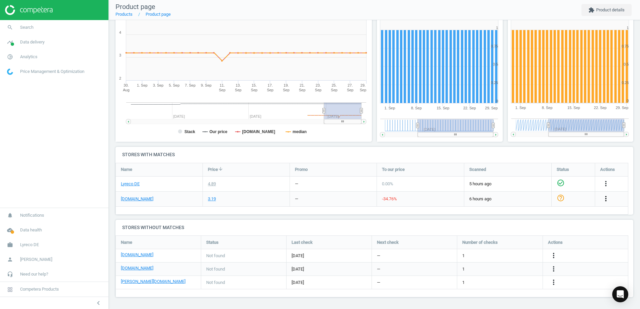
click at [606, 198] on icon "more_vert" at bounding box center [606, 199] width 8 height 8
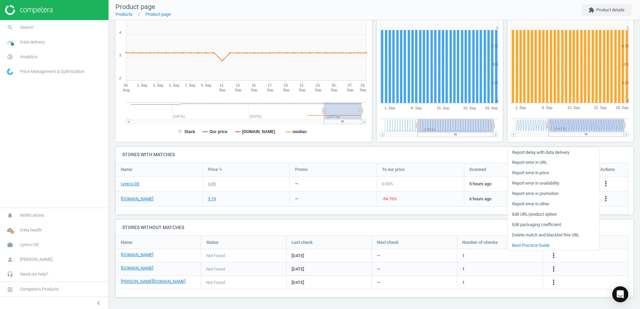
click at [521, 212] on link "Edit URL/product option" at bounding box center [554, 215] width 92 height 10
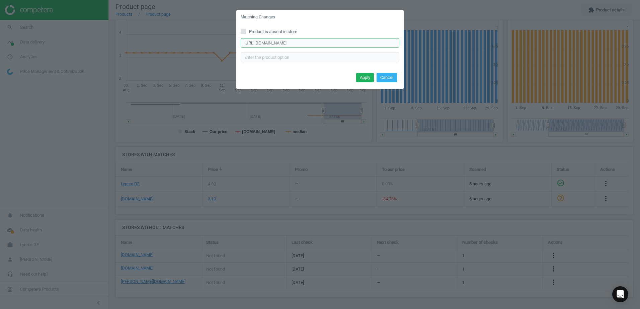
drag, startPoint x: 382, startPoint y: 43, endPoint x: 223, endPoint y: 39, distance: 159.0
click at [224, 42] on div "Matching Changes Product is absent in store [URL][DOMAIN_NAME] Enter correct pr…" at bounding box center [320, 154] width 640 height 309
paste input "[URL][DOMAIN_NAME]"
type input "[URL][DOMAIN_NAME]"
click at [361, 79] on button "Apply" at bounding box center [365, 77] width 18 height 9
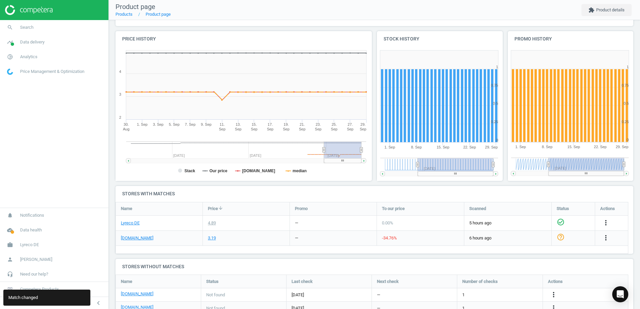
scroll to position [0, 0]
